Goal: Transaction & Acquisition: Purchase product/service

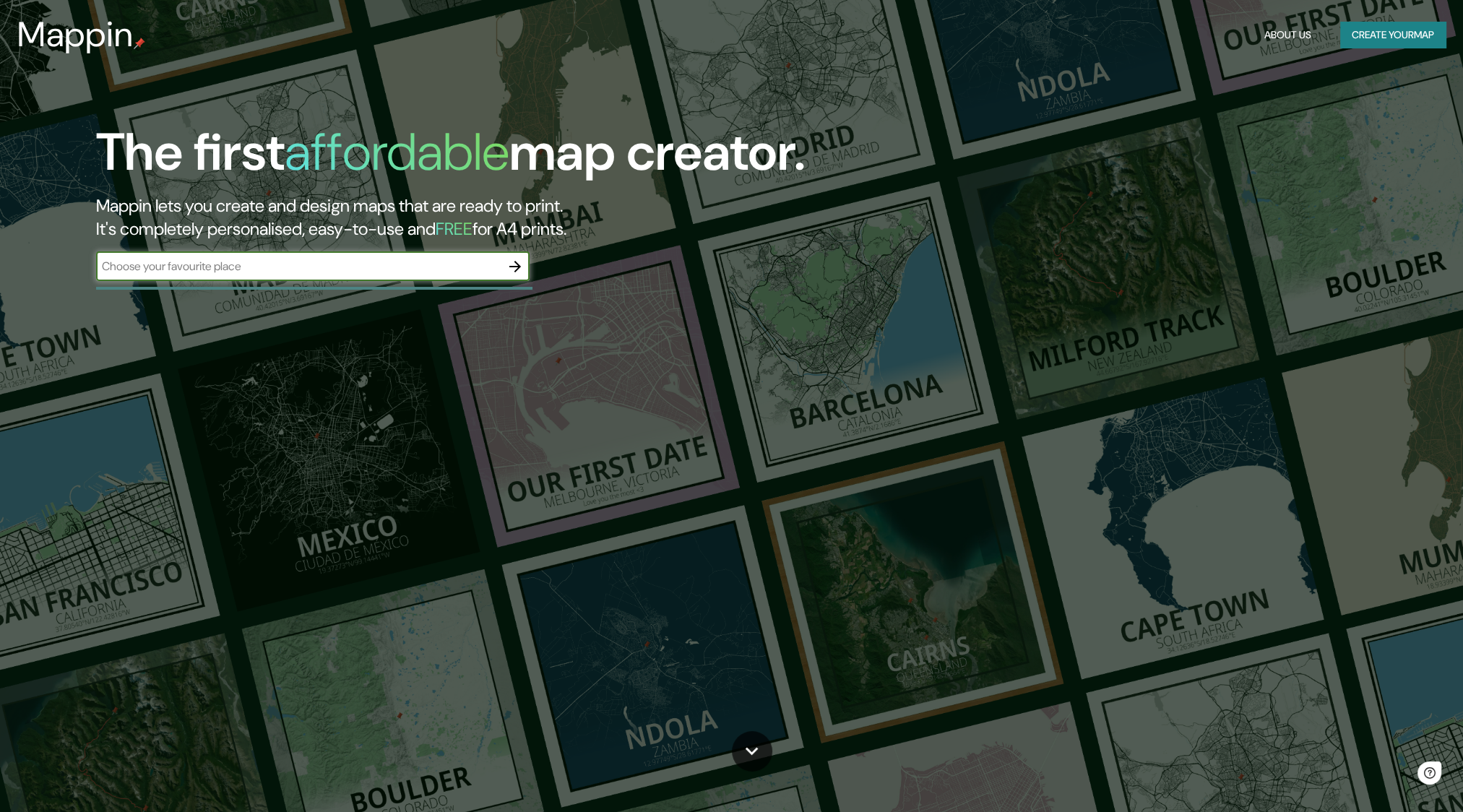
click at [246, 268] on input "text" at bounding box center [298, 265] width 405 height 17
type input "curico"
click at [516, 268] on icon "button" at bounding box center [515, 266] width 12 height 12
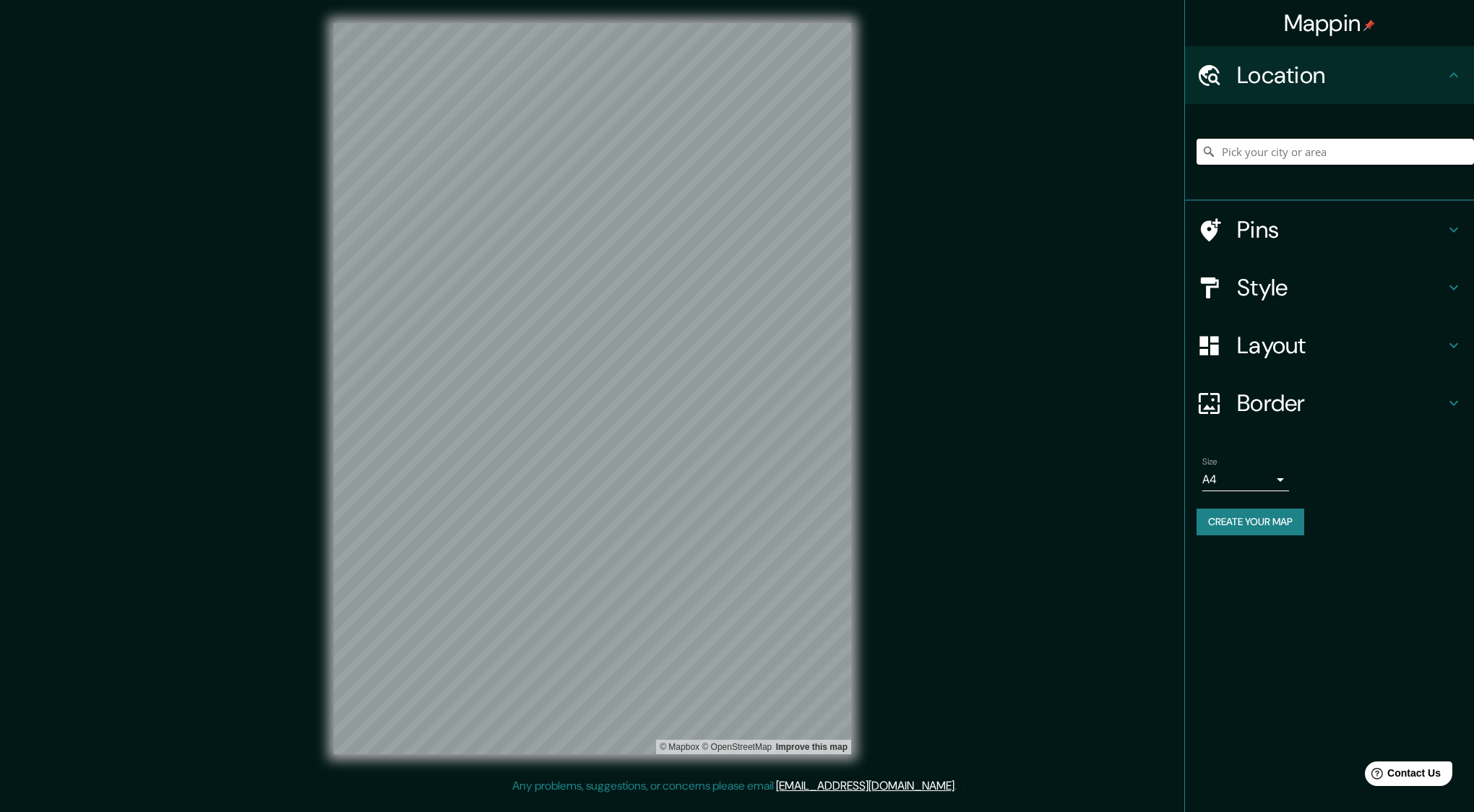
click at [1243, 156] on input "Pick your city or area" at bounding box center [1335, 151] width 277 height 26
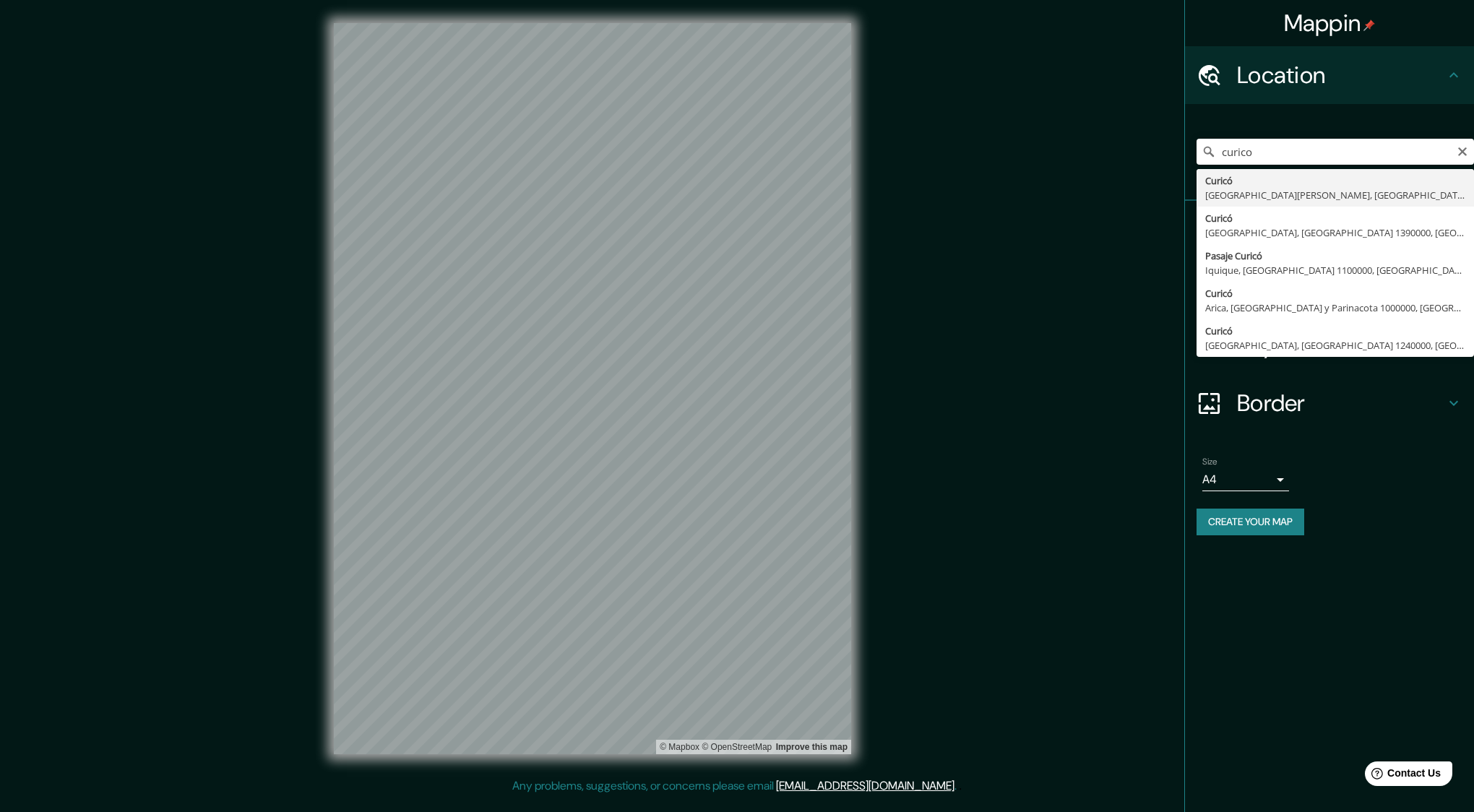
type input "Curicó, [GEOGRAPHIC_DATA][PERSON_NAME], [GEOGRAPHIC_DATA]"
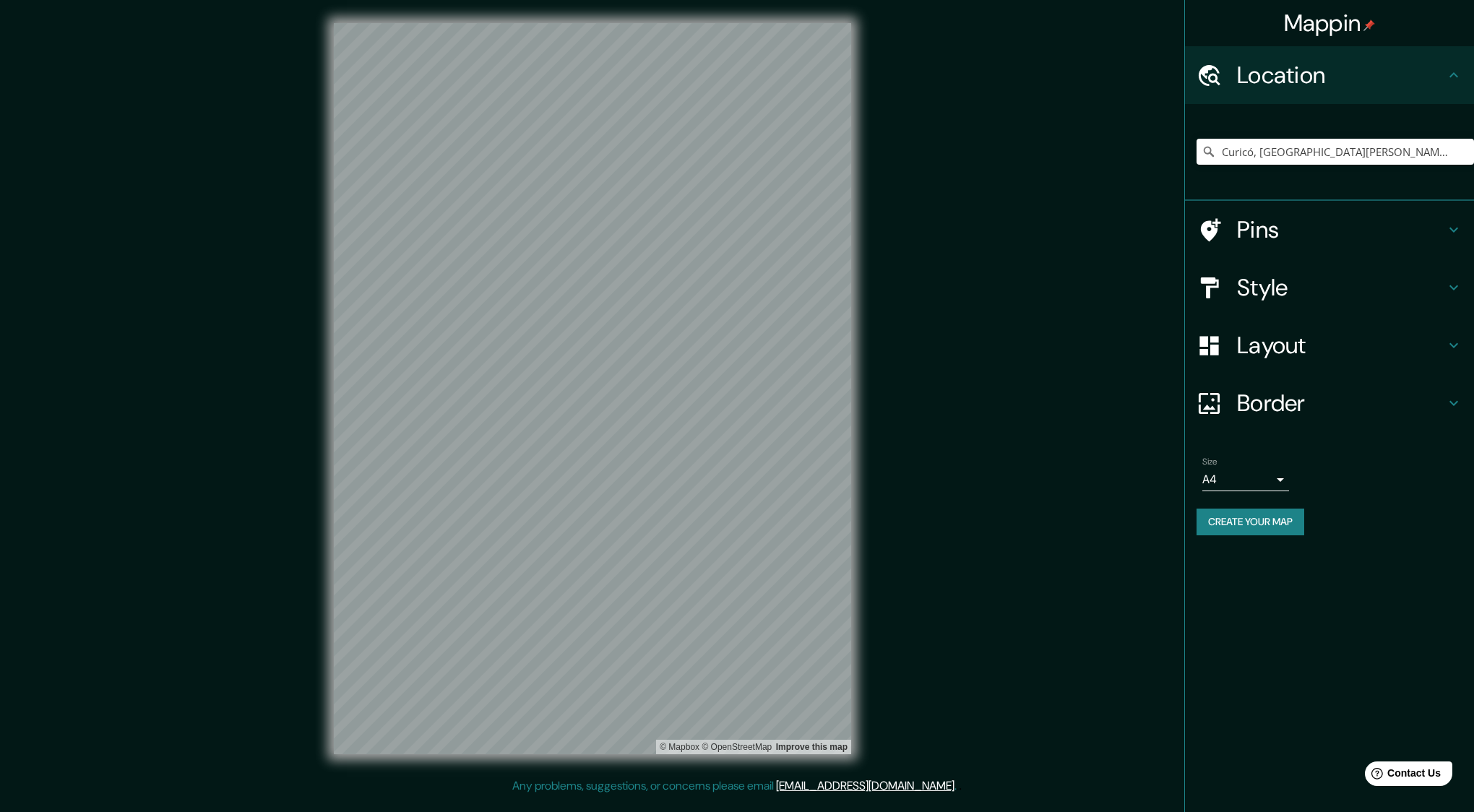
click at [1444, 292] on h4 "Style" at bounding box center [1341, 288] width 208 height 29
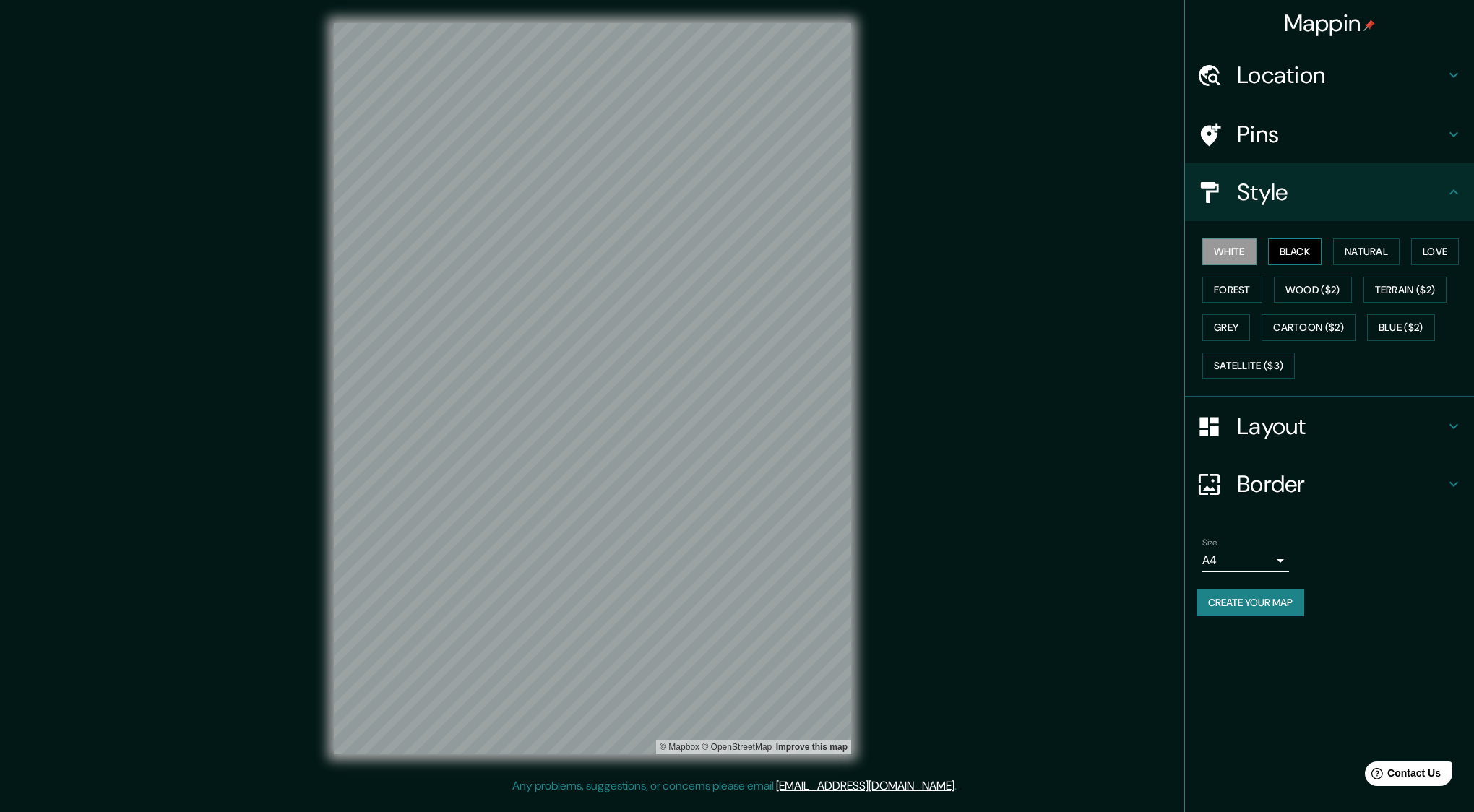
click at [1307, 246] on button "Black" at bounding box center [1295, 251] width 55 height 26
click at [1367, 255] on button "Natural" at bounding box center [1367, 251] width 66 height 26
click at [1260, 369] on button "Satellite ($3)" at bounding box center [1249, 365] width 93 height 26
click at [1298, 329] on button "Cartoon ($2)" at bounding box center [1309, 327] width 94 height 26
click at [1245, 292] on button "Forest" at bounding box center [1232, 290] width 60 height 26
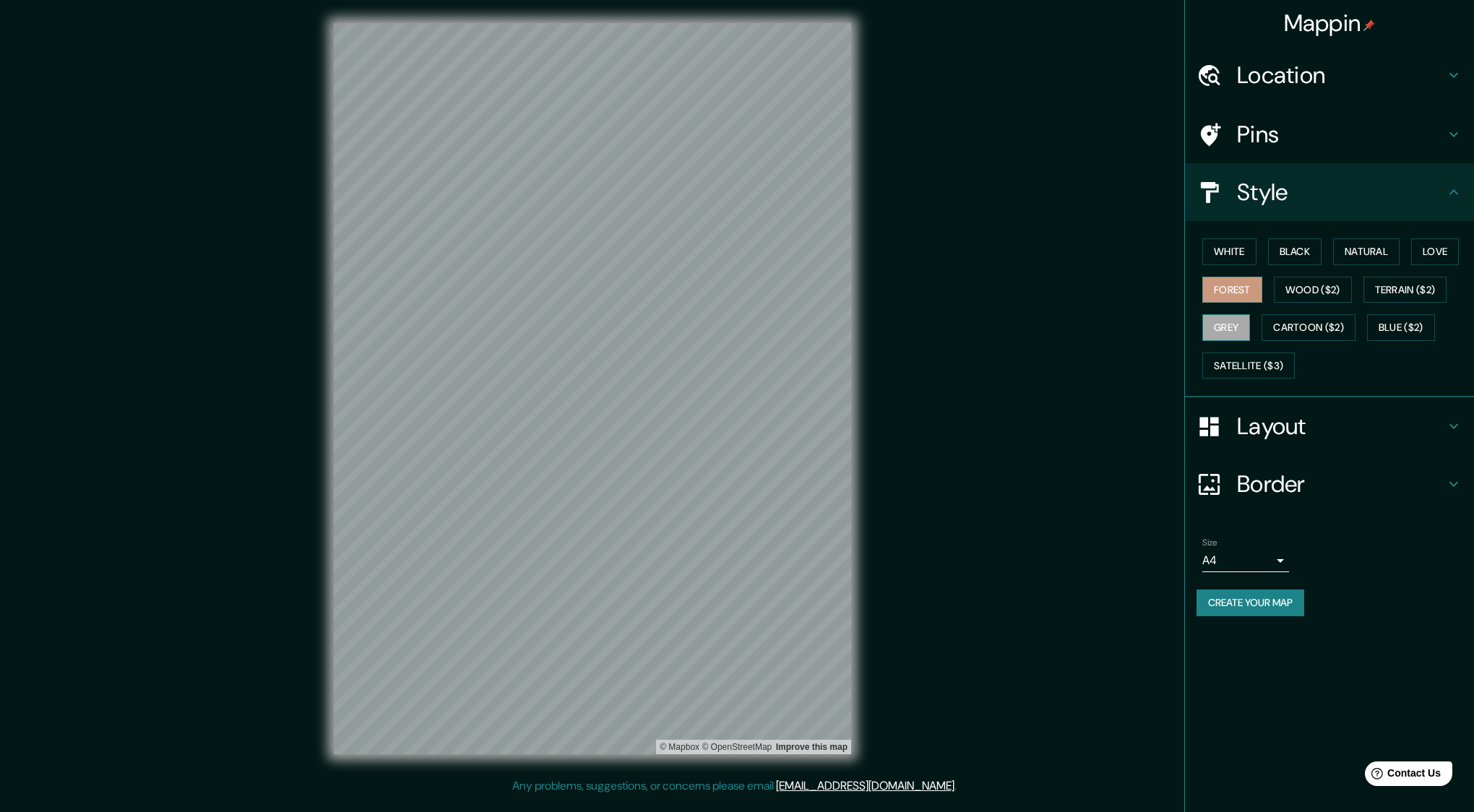
click at [1231, 336] on button "Grey" at bounding box center [1226, 327] width 48 height 26
click at [1408, 294] on button "Terrain ($2)" at bounding box center [1406, 290] width 84 height 26
click at [1369, 249] on button "Natural" at bounding box center [1367, 251] width 66 height 26
click at [1435, 255] on button "Love" at bounding box center [1435, 251] width 48 height 26
click at [1240, 294] on button "Forest" at bounding box center [1232, 290] width 60 height 26
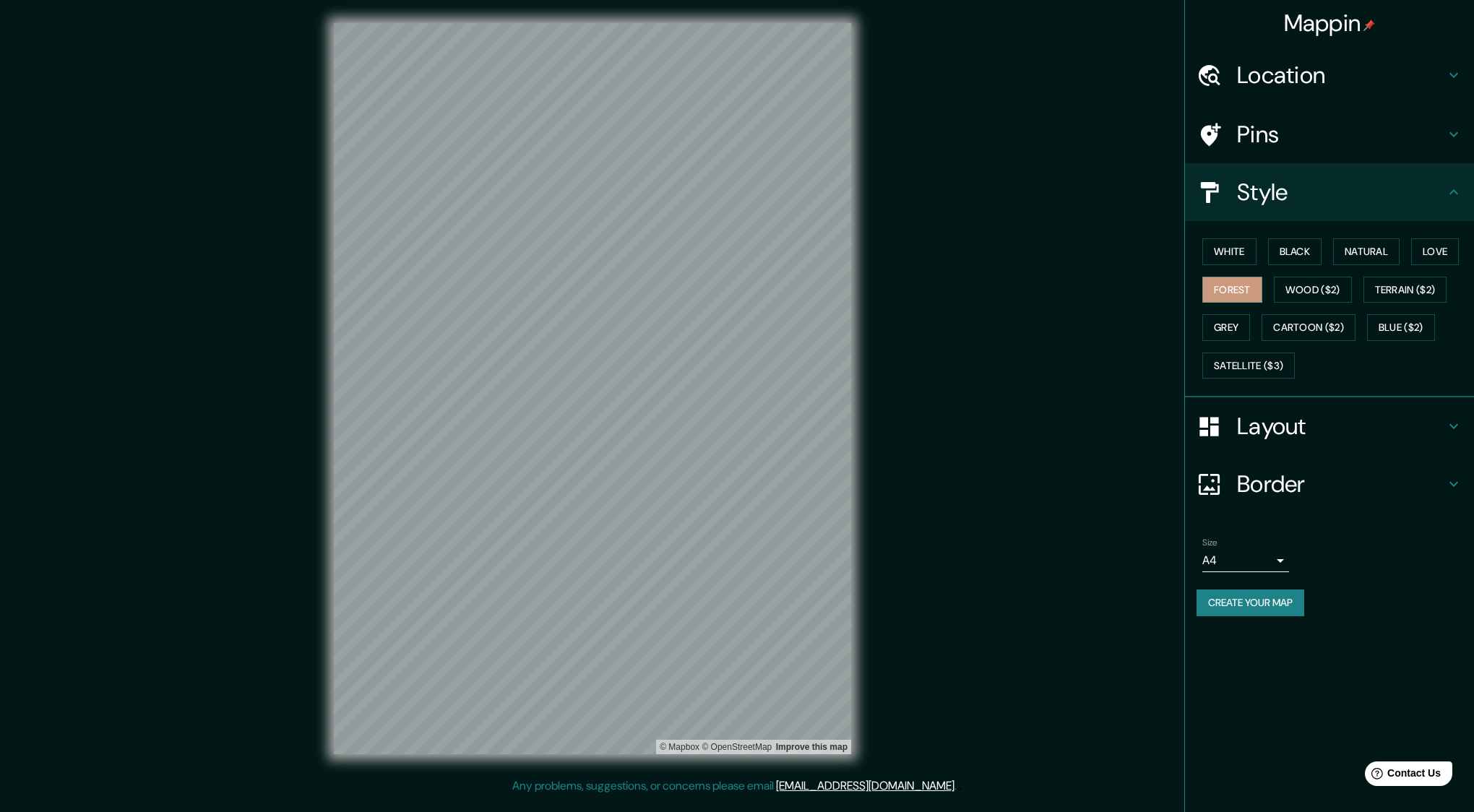
click at [1439, 192] on h4 "Style" at bounding box center [1341, 192] width 208 height 29
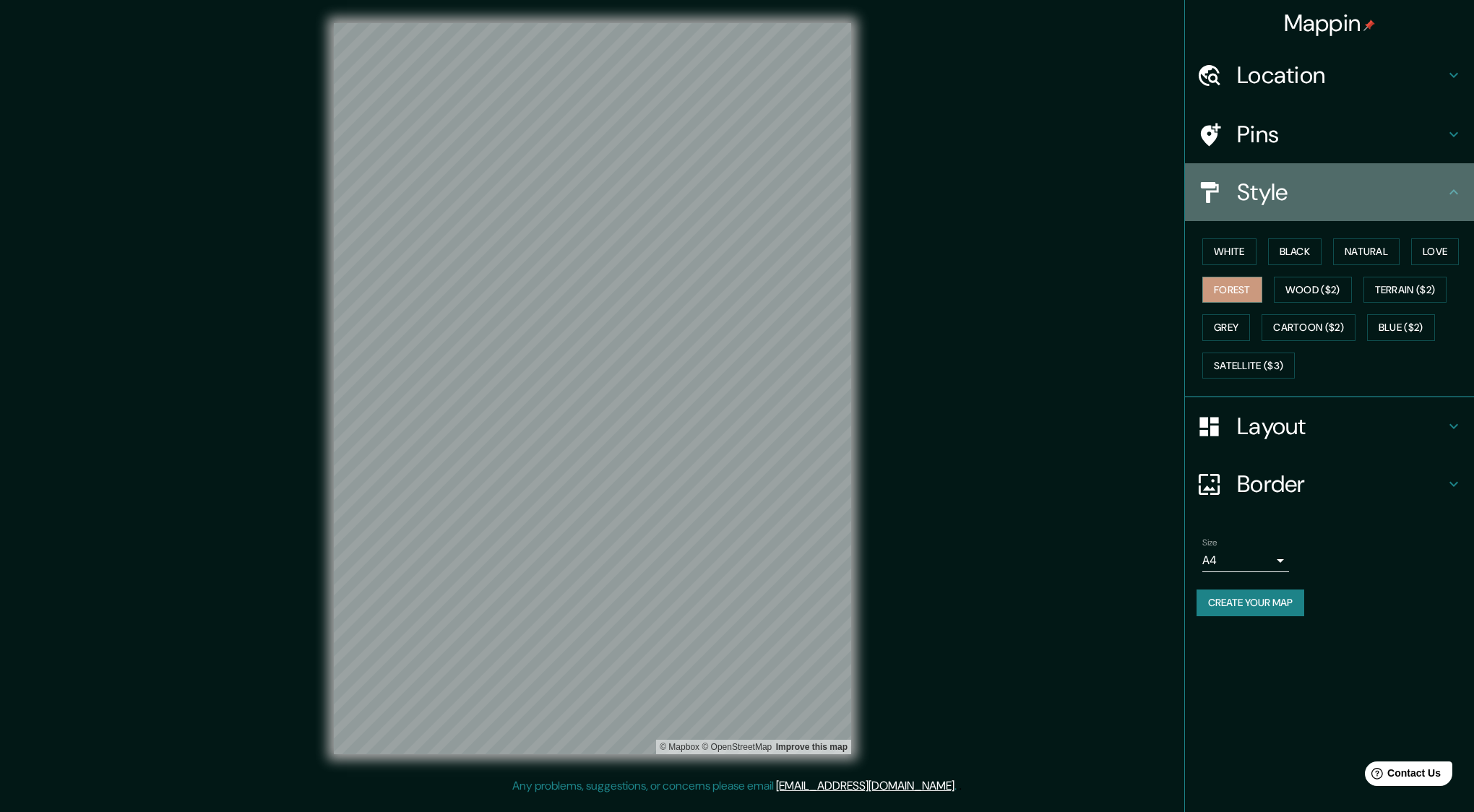
click at [1457, 193] on icon at bounding box center [1454, 191] width 9 height 5
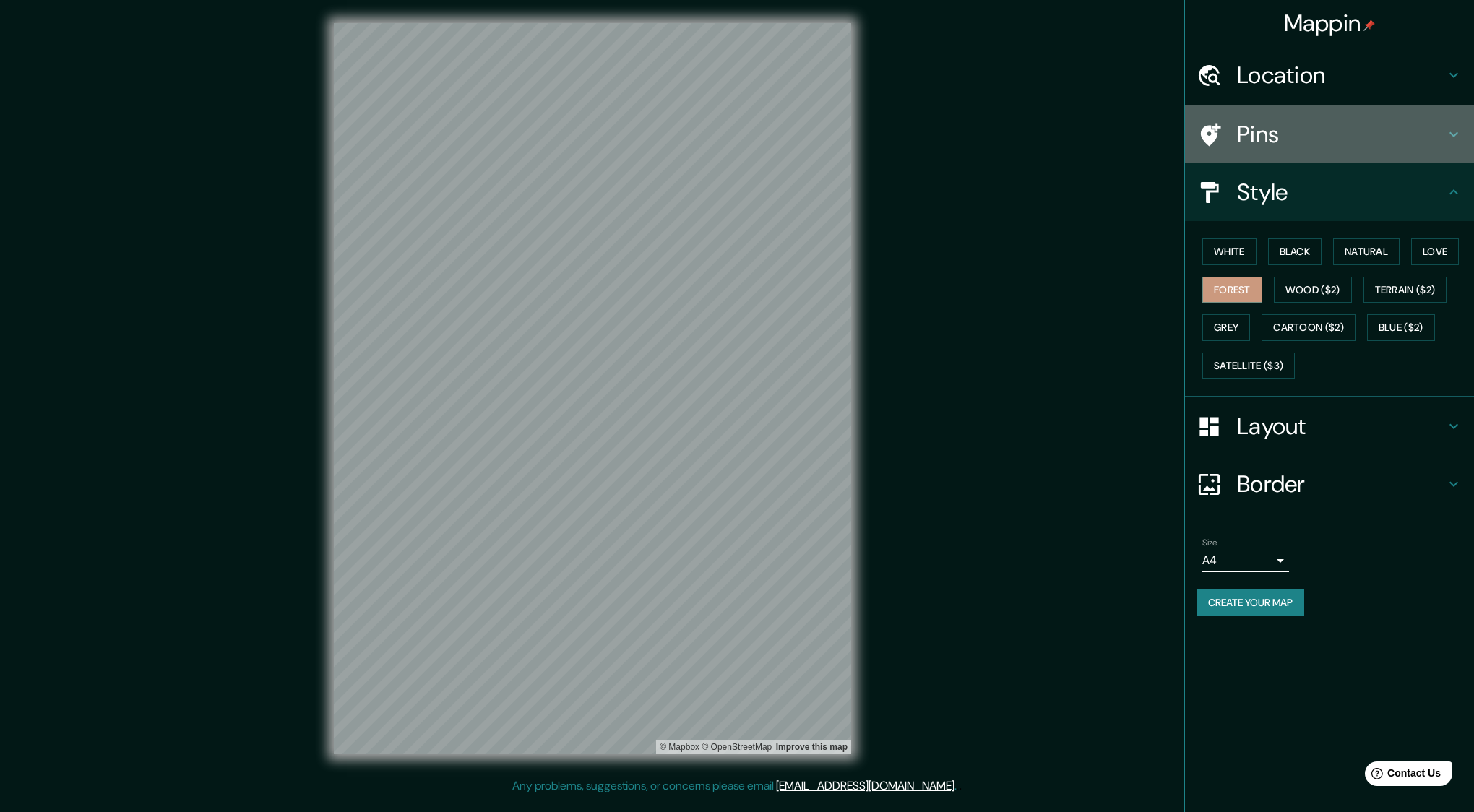
click at [1277, 144] on h4 "Pins" at bounding box center [1341, 135] width 208 height 29
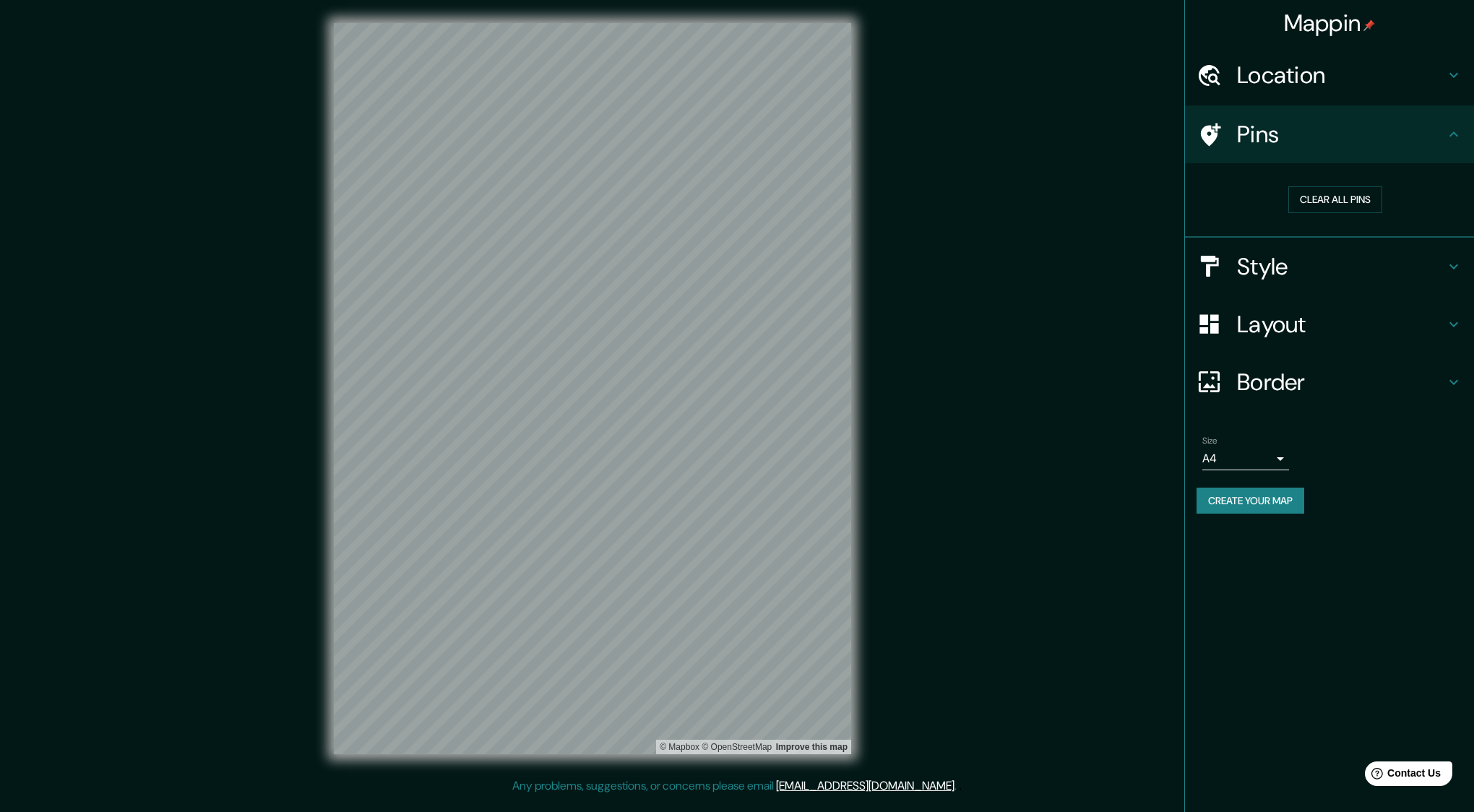
click at [1276, 333] on h4 "Layout" at bounding box center [1341, 325] width 208 height 29
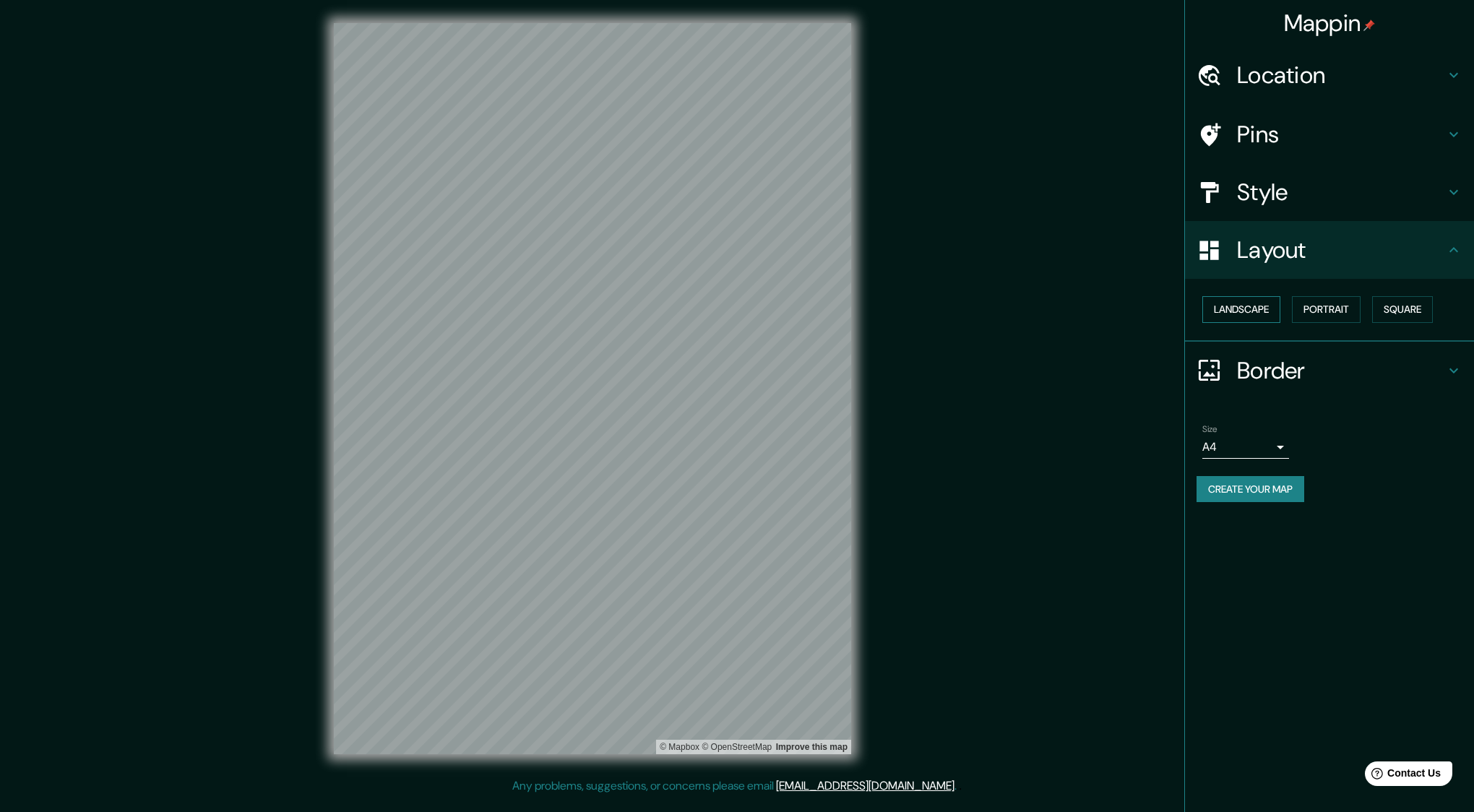
click at [1235, 315] on button "Landscape" at bounding box center [1242, 309] width 78 height 26
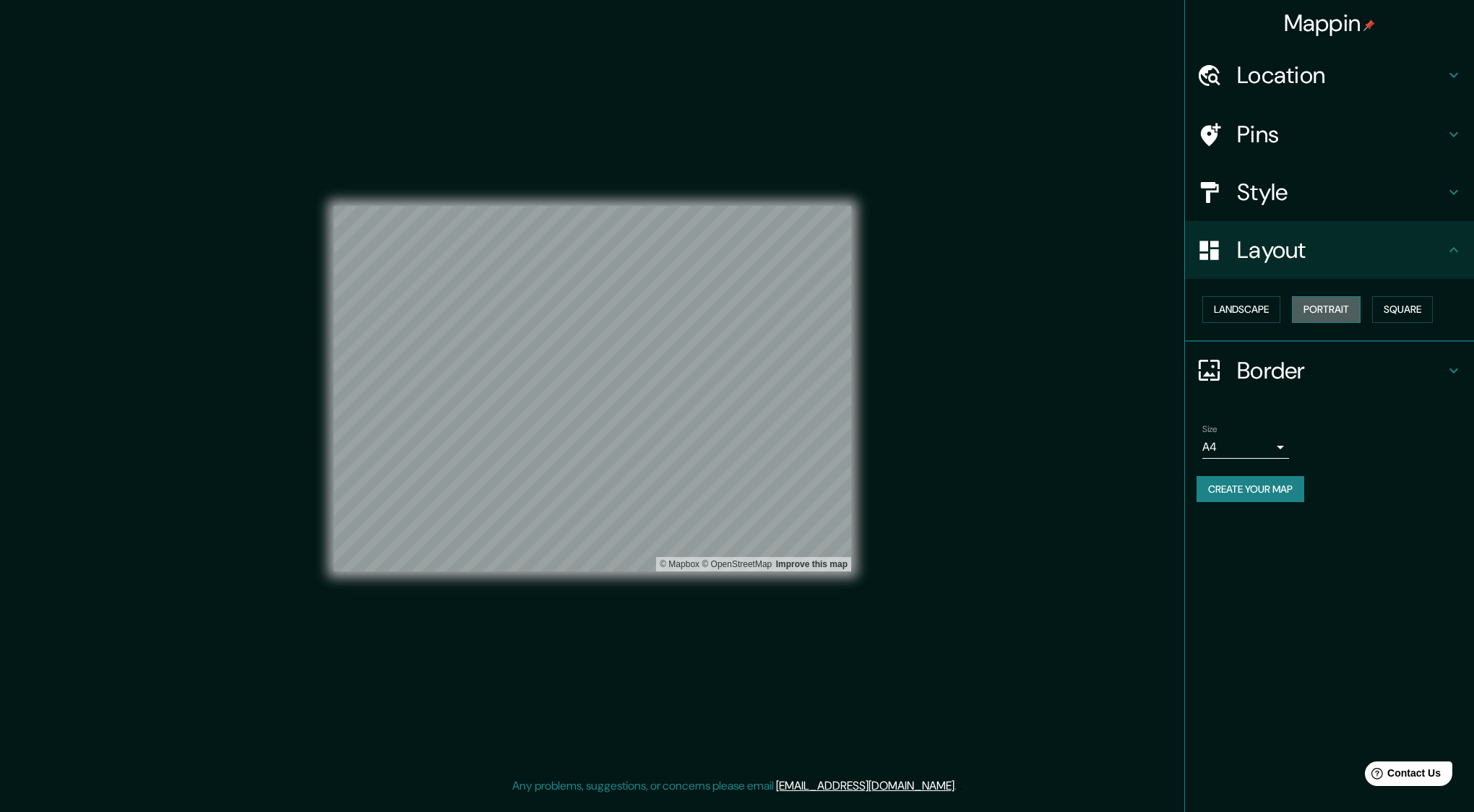
click at [1316, 316] on button "Portrait" at bounding box center [1327, 309] width 68 height 26
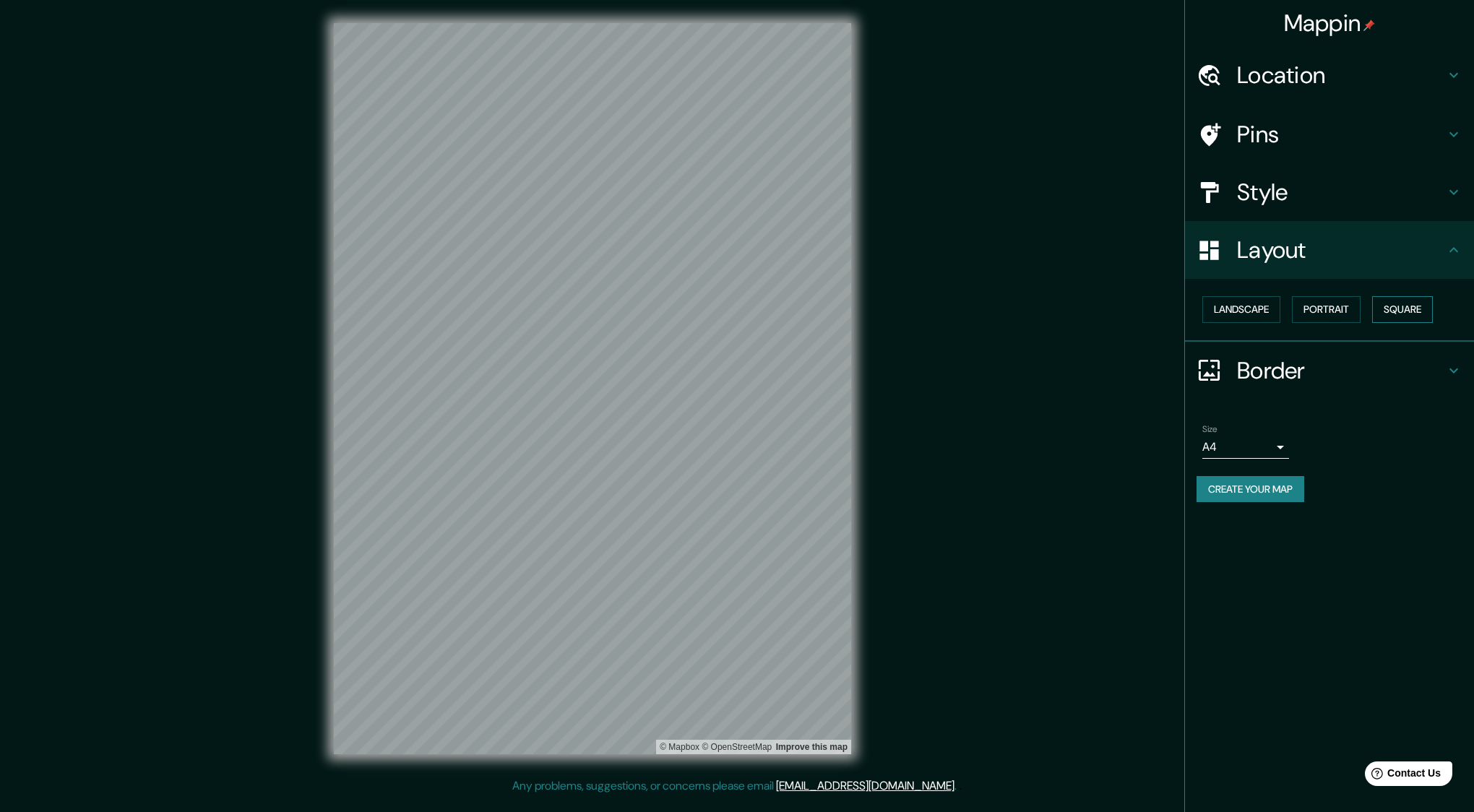
click at [1411, 312] on button "Square" at bounding box center [1403, 309] width 61 height 26
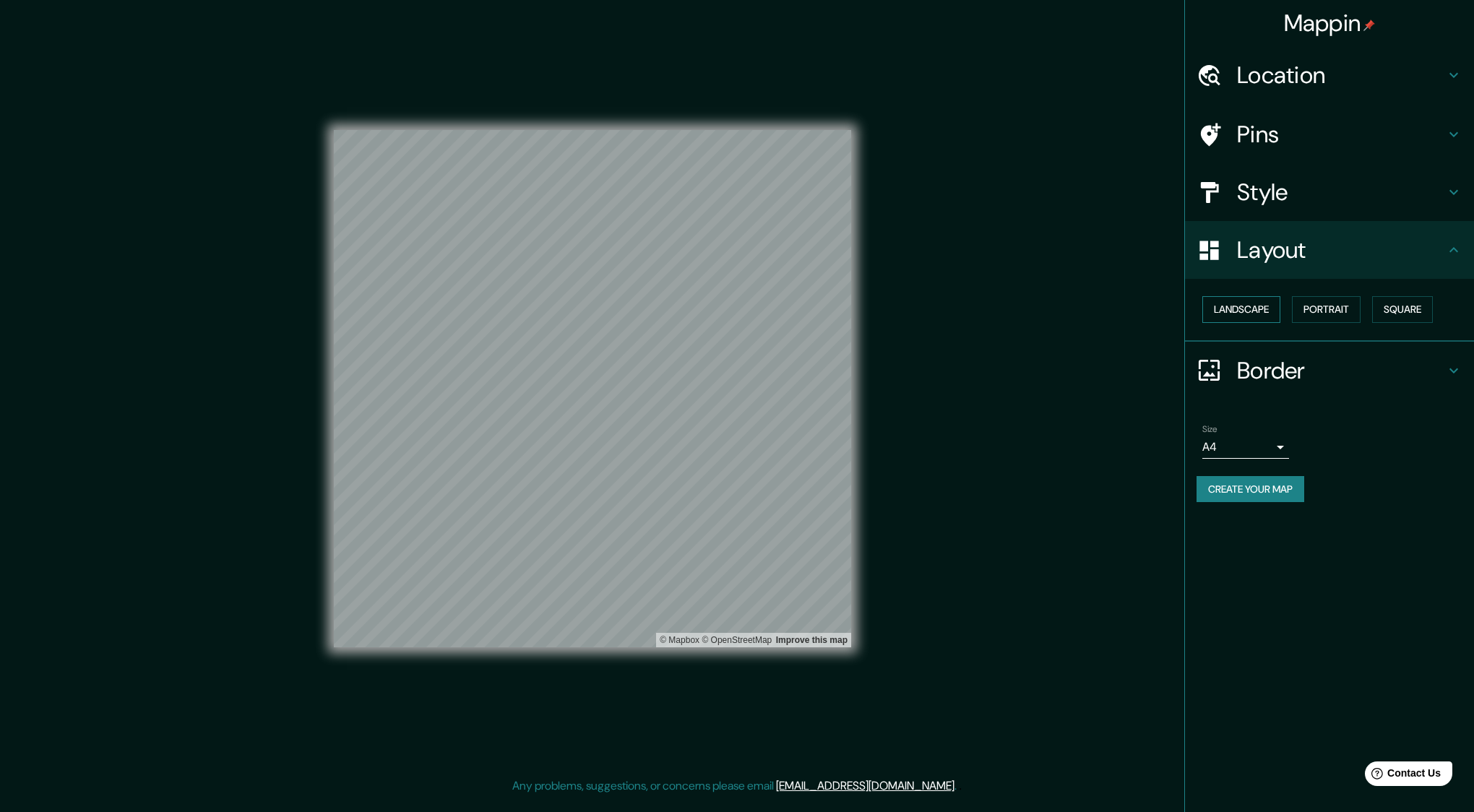
click at [1245, 309] on button "Landscape" at bounding box center [1242, 309] width 78 height 26
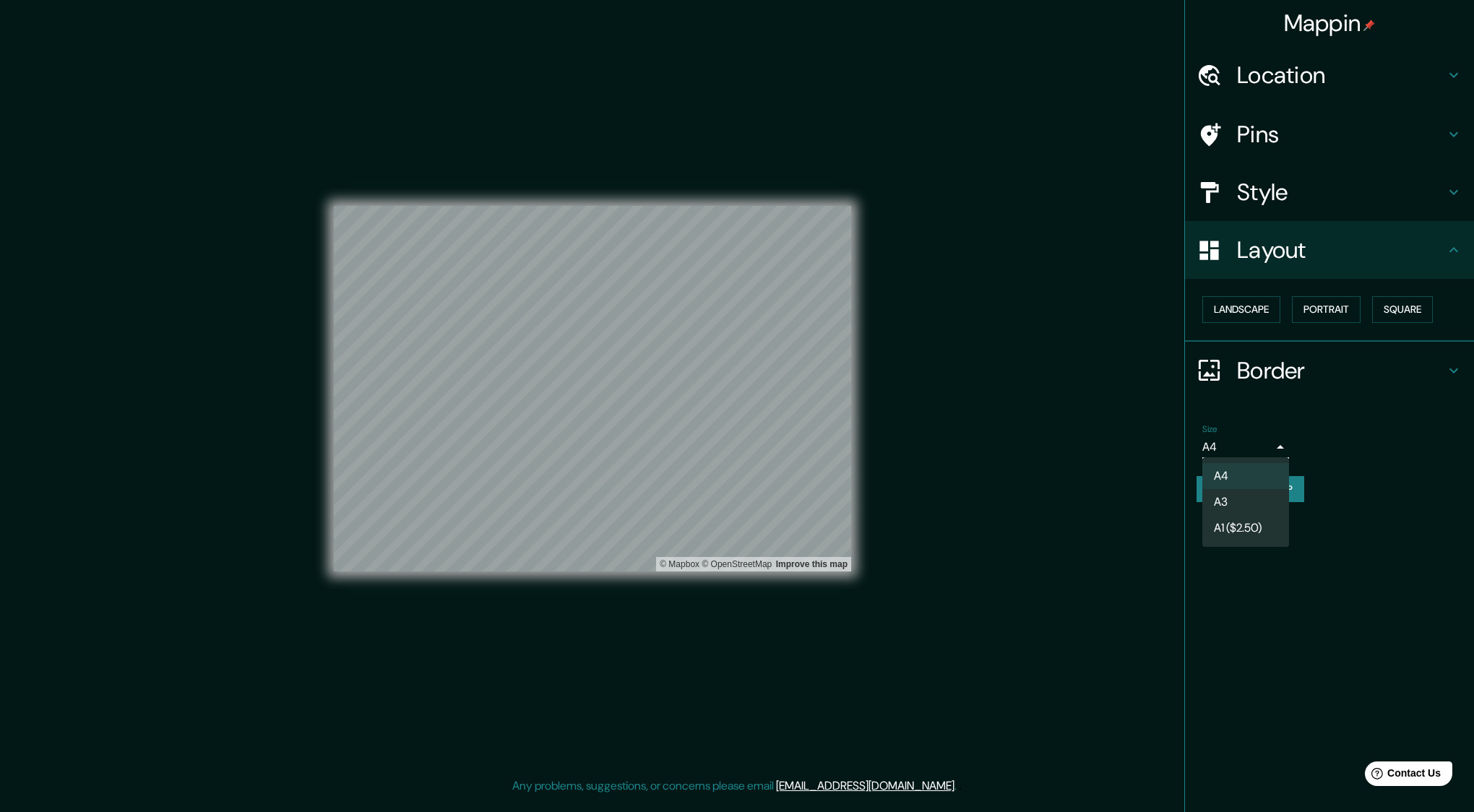
click at [1273, 443] on body "Mappin Location [GEOGRAPHIC_DATA], [GEOGRAPHIC_DATA][PERSON_NAME], [GEOGRAPHIC_…" at bounding box center [737, 406] width 1474 height 812
click at [1226, 501] on li "A3" at bounding box center [1246, 502] width 87 height 26
type input "a4"
click at [1238, 304] on button "Landscape" at bounding box center [1242, 309] width 78 height 26
click at [1313, 307] on button "Portrait" at bounding box center [1327, 309] width 68 height 26
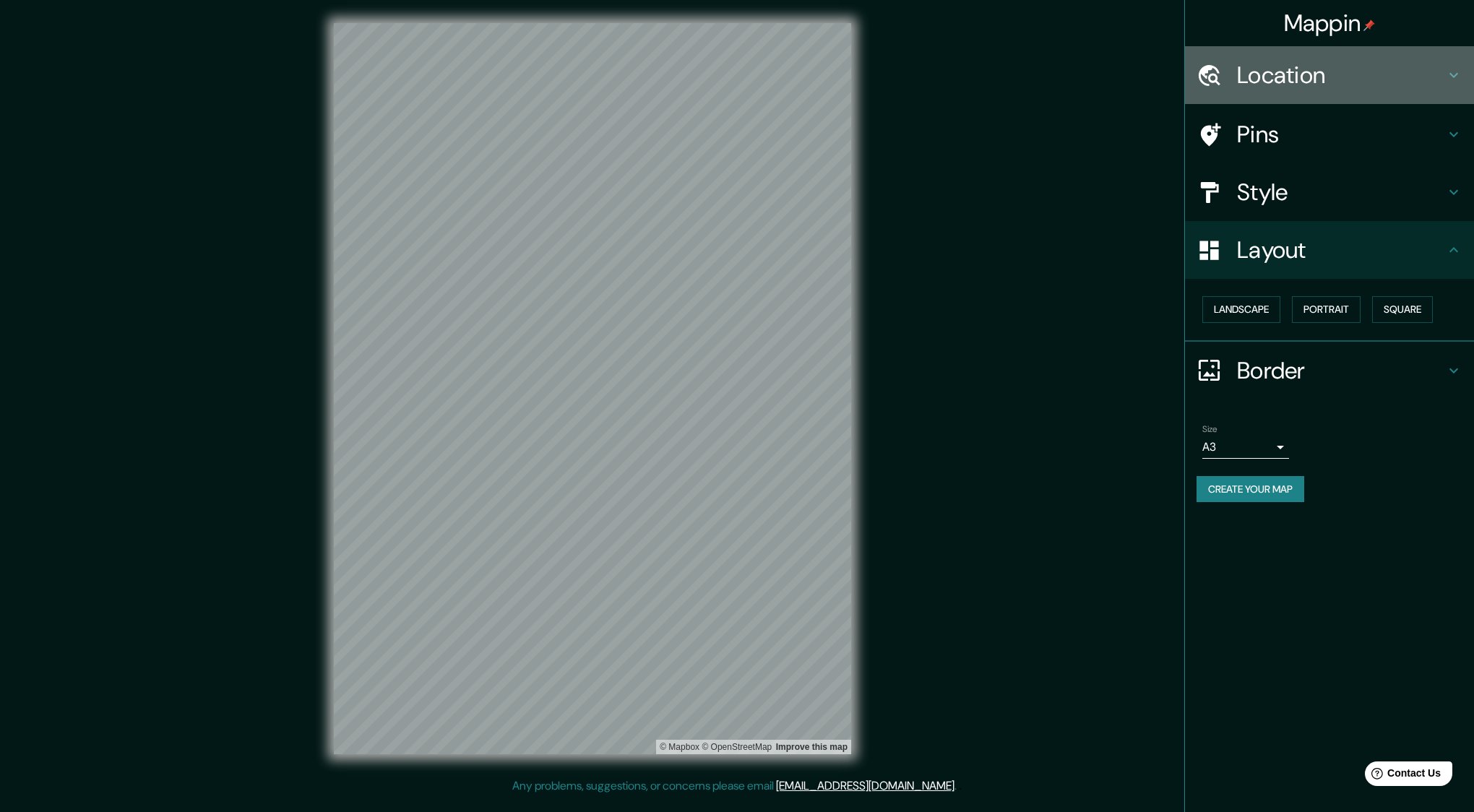
click at [1445, 78] on h4 "Location" at bounding box center [1341, 75] width 208 height 29
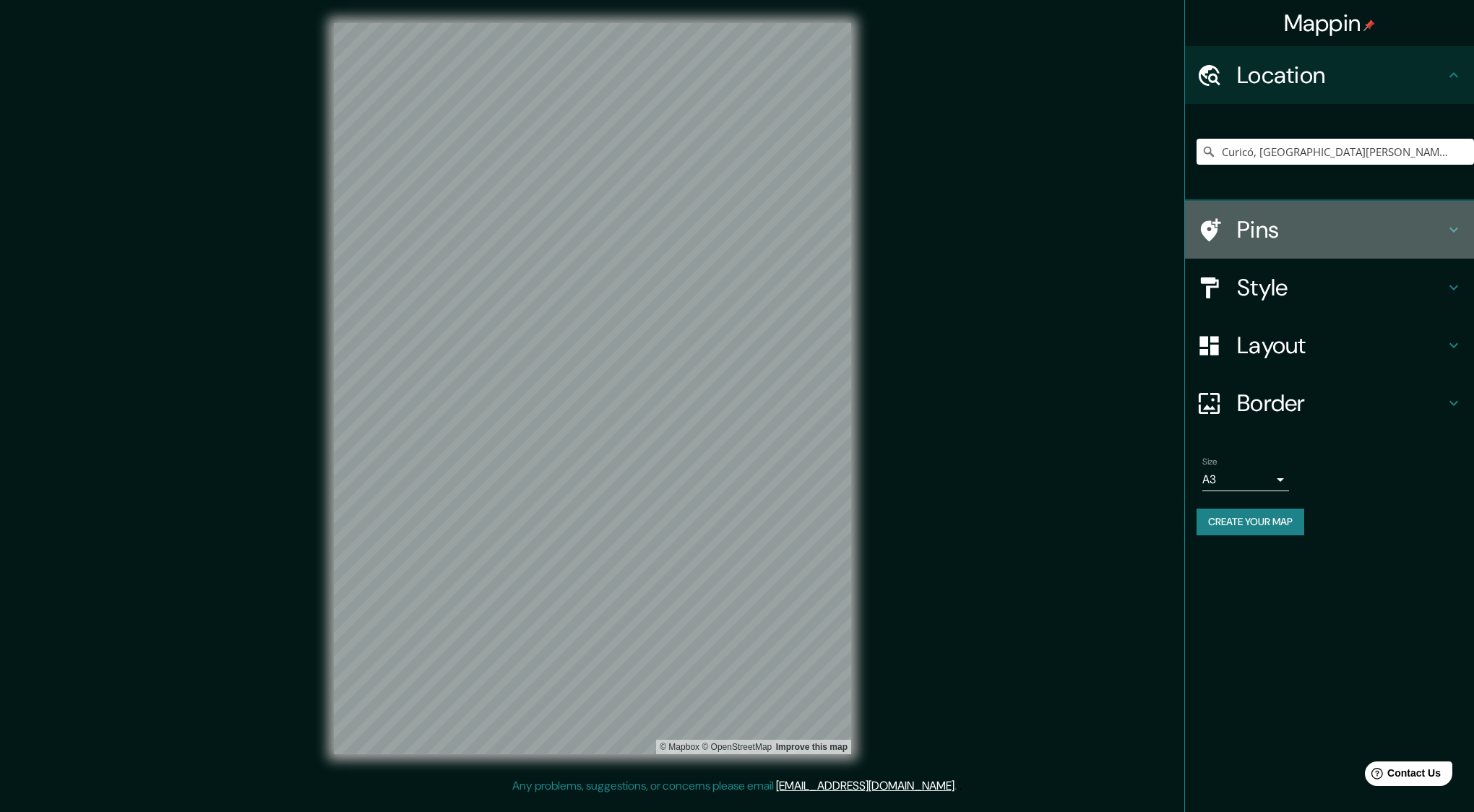
click at [1340, 229] on h4 "Pins" at bounding box center [1341, 230] width 208 height 29
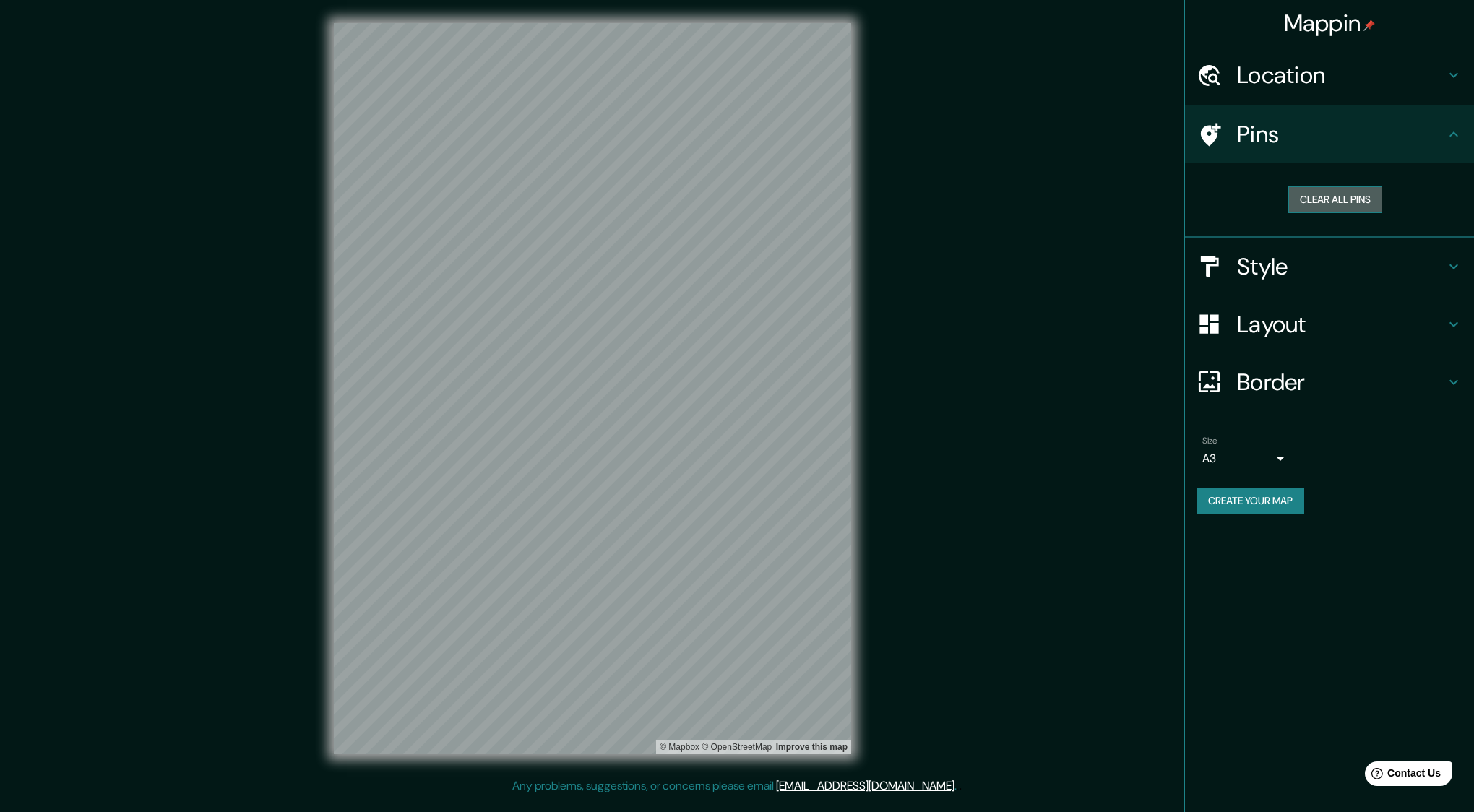
click at [1331, 204] on button "Clear all pins" at bounding box center [1335, 199] width 94 height 26
drag, startPoint x: 622, startPoint y: 342, endPoint x: 666, endPoint y: 309, distance: 55.0
click at [656, 313] on div at bounding box center [650, 319] width 12 height 12
click at [668, 303] on div at bounding box center [671, 304] width 12 height 12
click at [1349, 199] on button "Clear all pins" at bounding box center [1335, 199] width 94 height 26
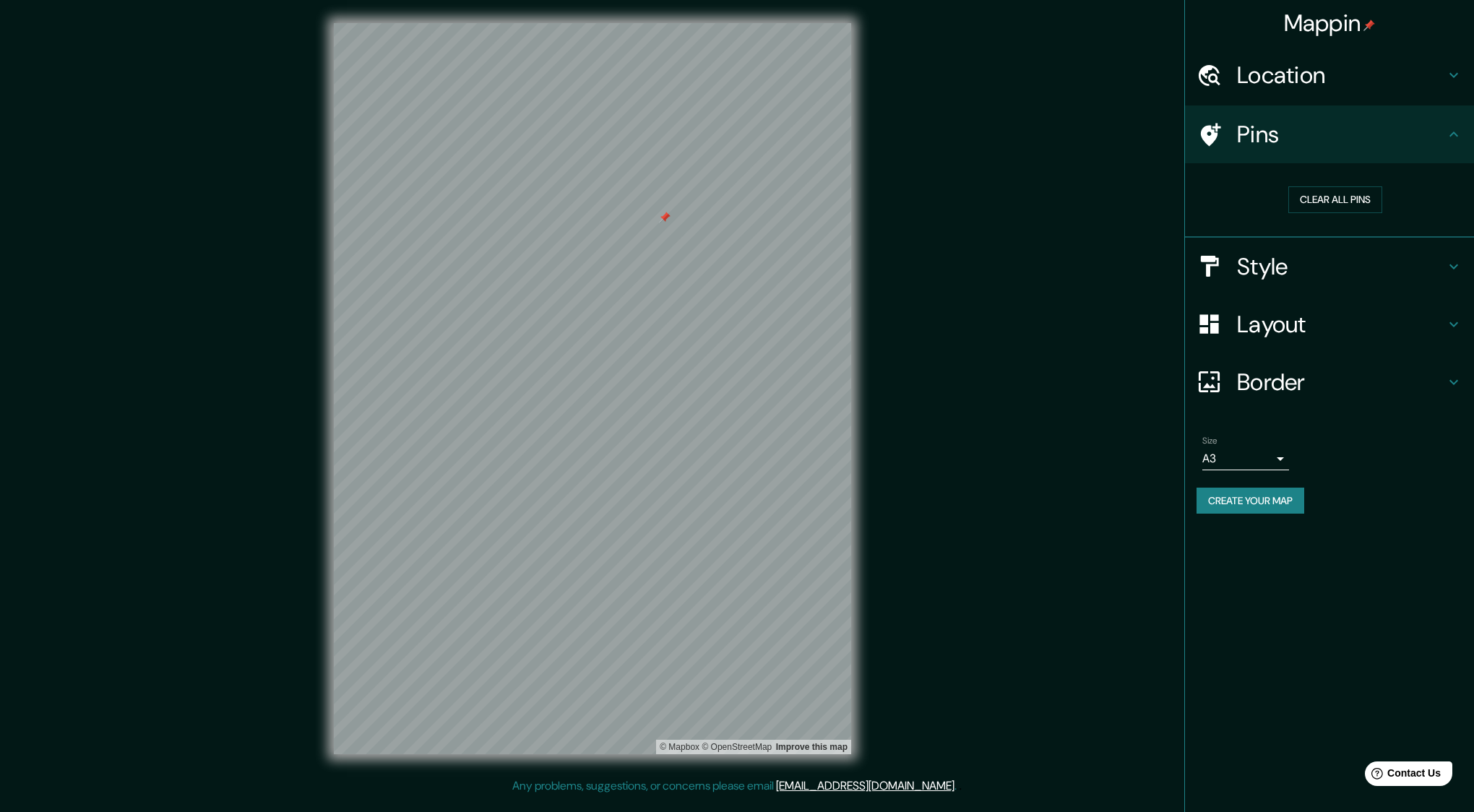
click at [1263, 258] on h4 "Style" at bounding box center [1341, 266] width 208 height 29
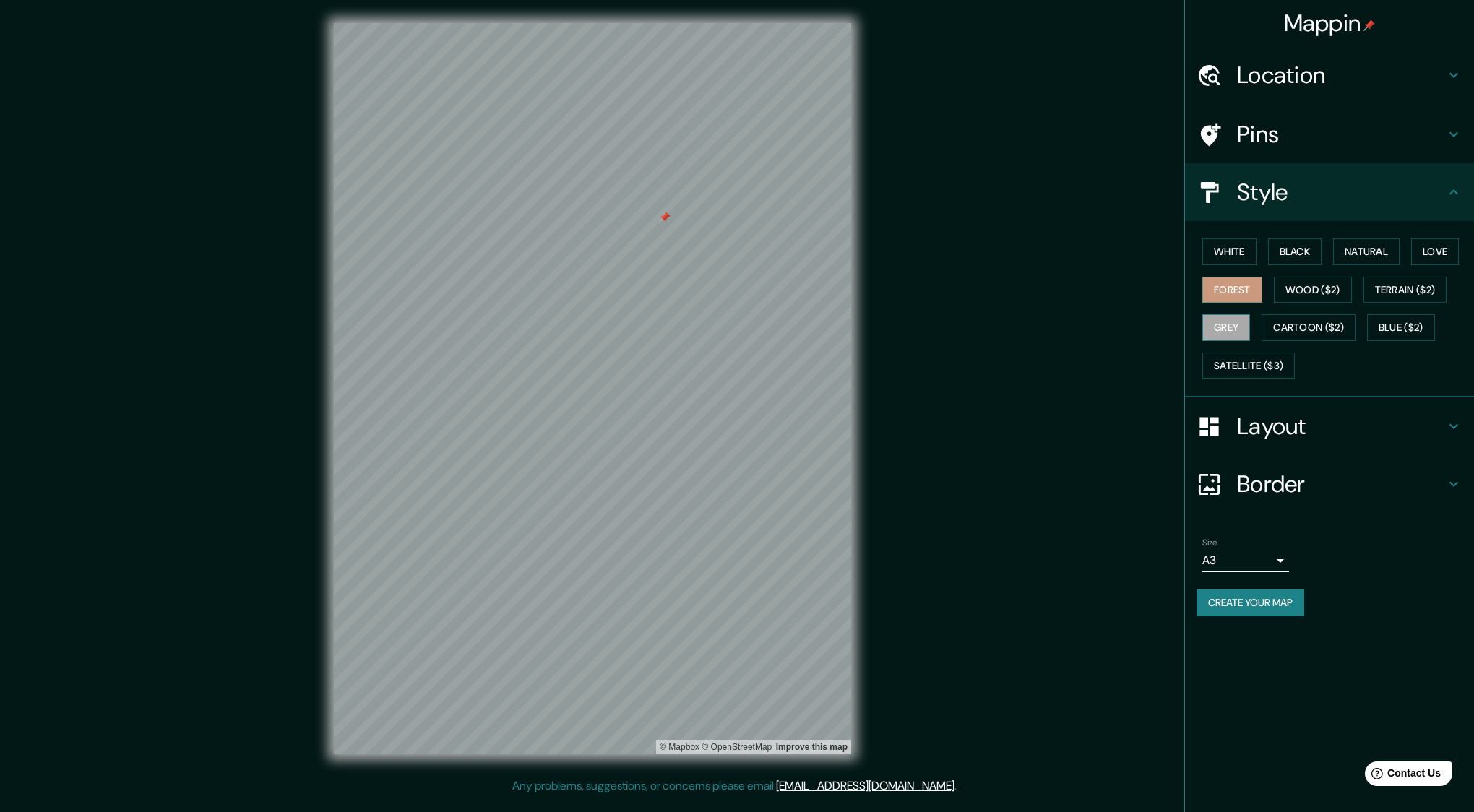
click at [1226, 327] on button "Grey" at bounding box center [1226, 327] width 48 height 26
click at [1251, 289] on button "Forest" at bounding box center [1232, 290] width 60 height 26
click at [1285, 253] on button "Black" at bounding box center [1295, 251] width 55 height 26
click at [1249, 252] on button "White" at bounding box center [1230, 251] width 55 height 26
click at [1363, 252] on button "Natural" at bounding box center [1367, 251] width 66 height 26
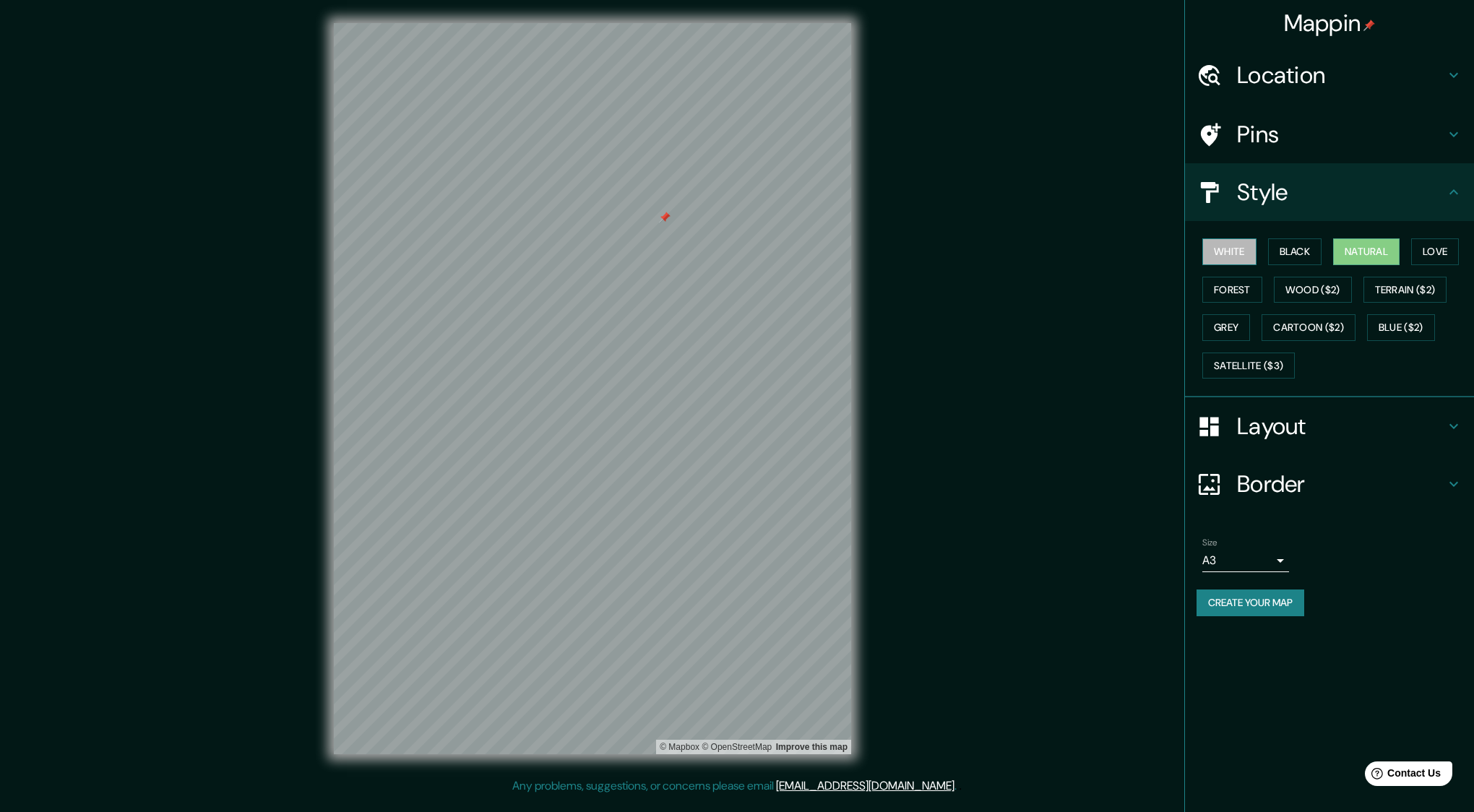
click at [1243, 255] on button "White" at bounding box center [1230, 251] width 55 height 26
click at [1273, 245] on button "Black" at bounding box center [1295, 251] width 55 height 26
click at [1366, 249] on button "Natural" at bounding box center [1367, 251] width 66 height 26
click at [1237, 326] on button "Grey" at bounding box center [1226, 327] width 48 height 26
click at [1229, 285] on button "Forest" at bounding box center [1232, 290] width 60 height 26
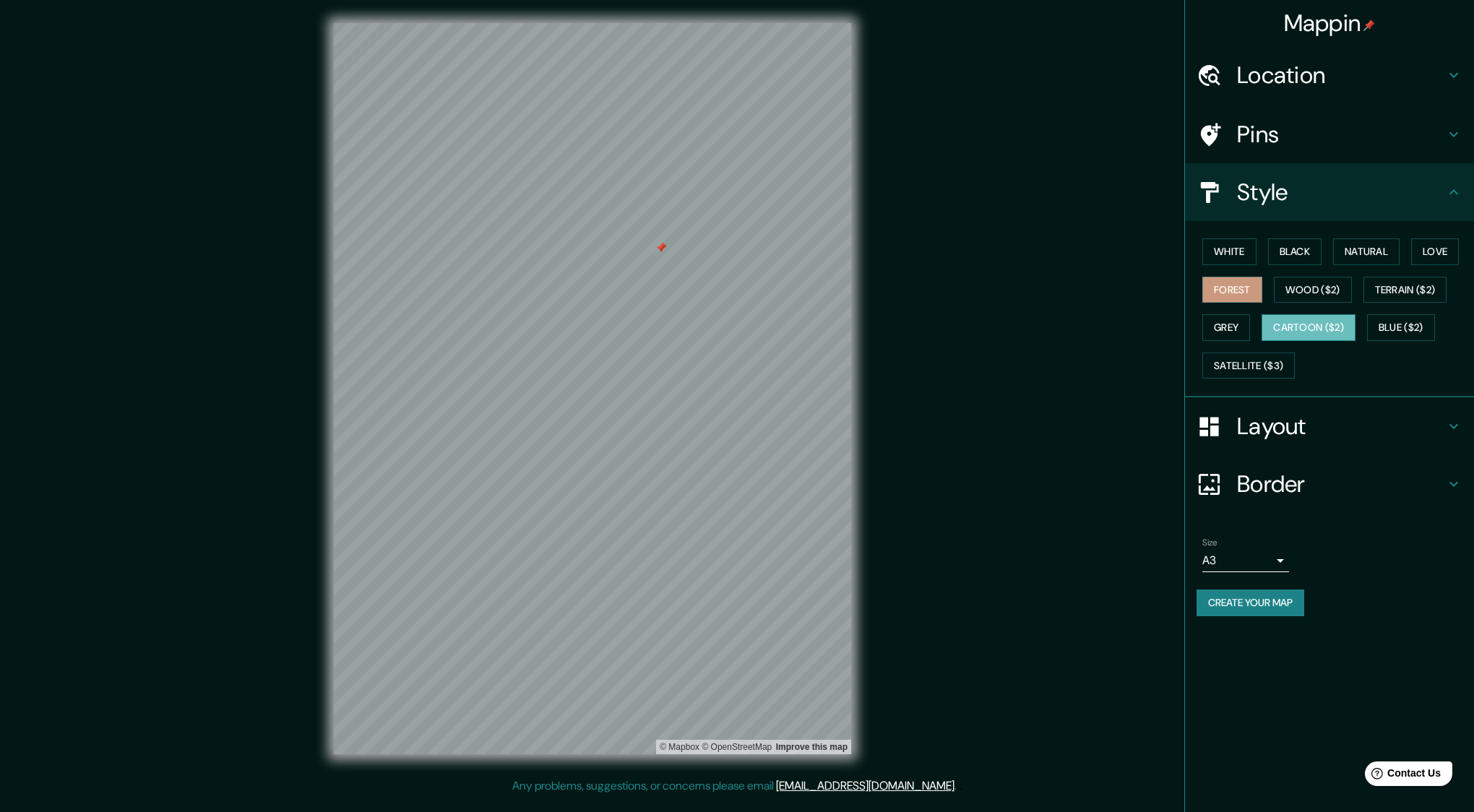
click at [1313, 331] on button "Cartoon ($2)" at bounding box center [1309, 327] width 94 height 26
click at [1269, 370] on button "Satellite ($3)" at bounding box center [1249, 365] width 93 height 26
click at [1402, 331] on button "Blue ($2)" at bounding box center [1402, 327] width 68 height 26
click at [1232, 285] on button "Forest" at bounding box center [1232, 290] width 60 height 26
